Goal: Use online tool/utility: Use online tool/utility

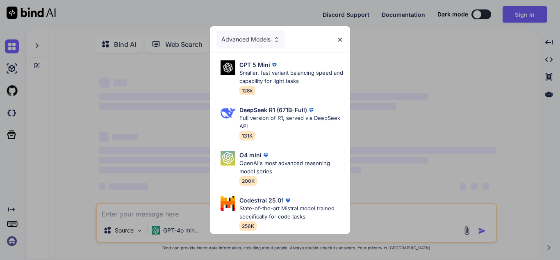
click at [338, 38] on img at bounding box center [340, 39] width 7 height 7
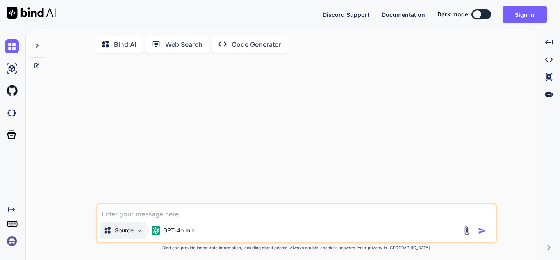
click at [130, 231] on p "Source" at bounding box center [124, 230] width 19 height 8
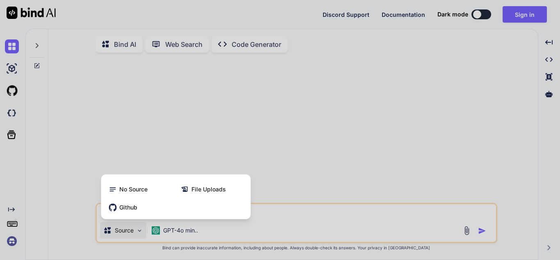
click at [130, 231] on div at bounding box center [280, 130] width 560 height 260
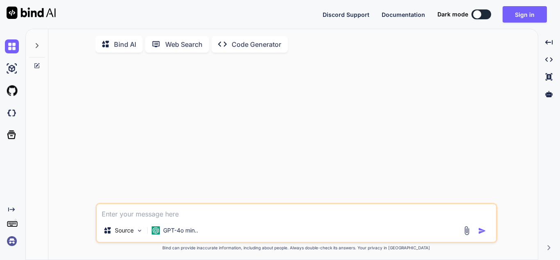
click at [248, 42] on p "Code Generator" at bounding box center [257, 44] width 50 height 10
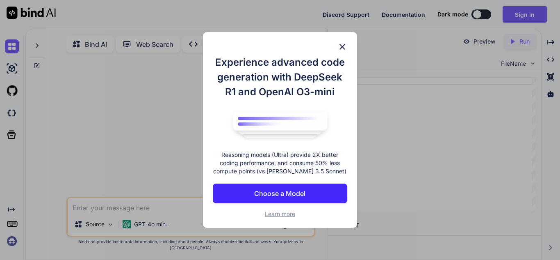
click at [341, 47] on img at bounding box center [343, 47] width 10 height 10
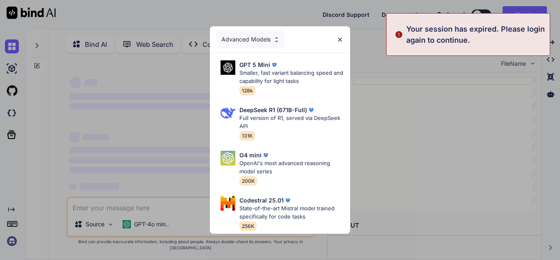
drag, startPoint x: 265, startPoint y: 50, endPoint x: 260, endPoint y: 50, distance: 4.9
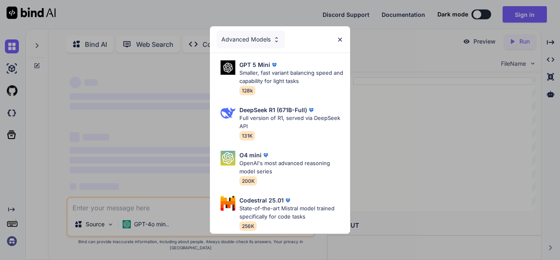
type textarea "x"
